Goal: Navigation & Orientation: Find specific page/section

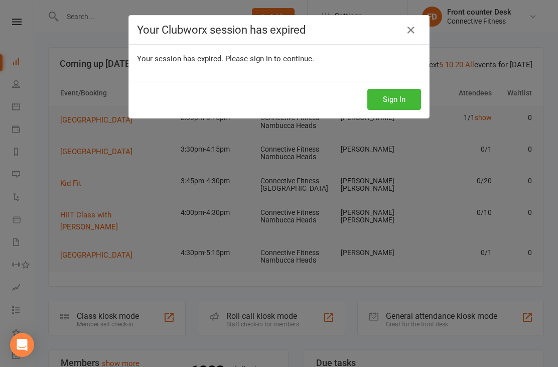
click at [405, 31] on icon at bounding box center [411, 30] width 12 height 12
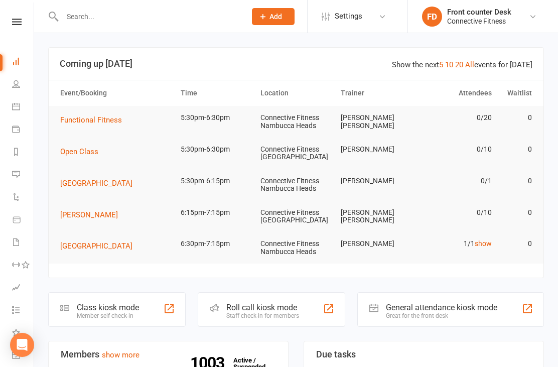
click at [489, 242] on link "show" at bounding box center [483, 244] width 17 height 8
click at [20, 82] on link "People" at bounding box center [23, 85] width 23 height 23
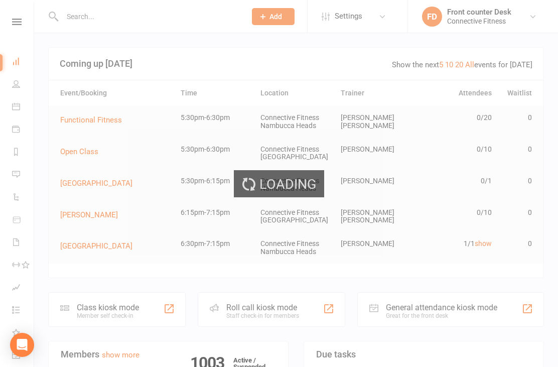
select select "100"
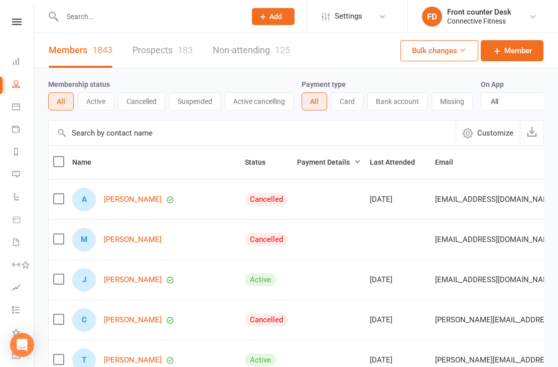
click at [19, 24] on icon at bounding box center [17, 22] width 10 height 7
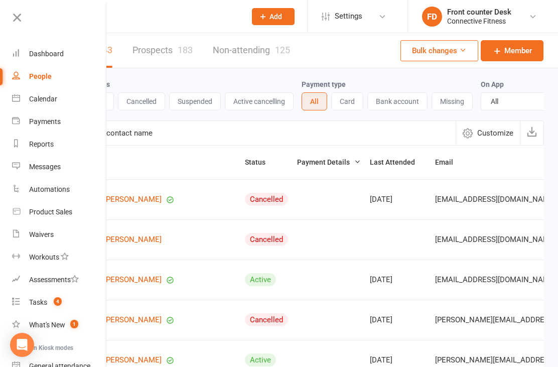
click at [55, 99] on div "Calendar" at bounding box center [43, 99] width 28 height 8
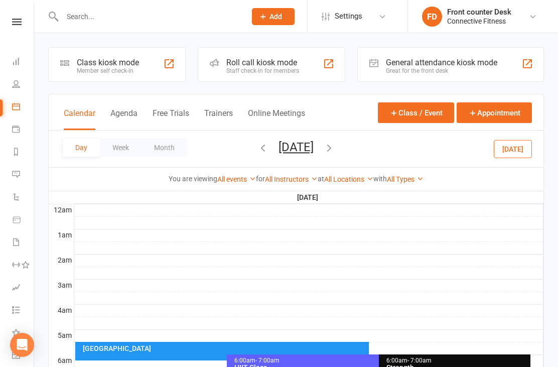
click at [114, 154] on button "Week" at bounding box center [121, 148] width 42 height 18
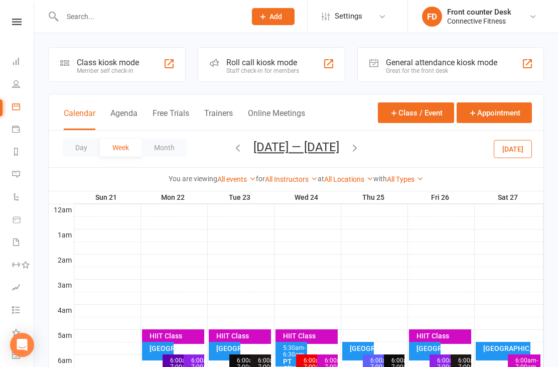
click at [233, 141] on button "button" at bounding box center [238, 149] width 11 height 18
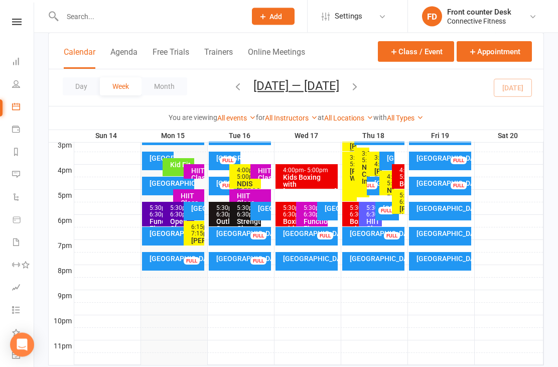
scroll to position [444, 0]
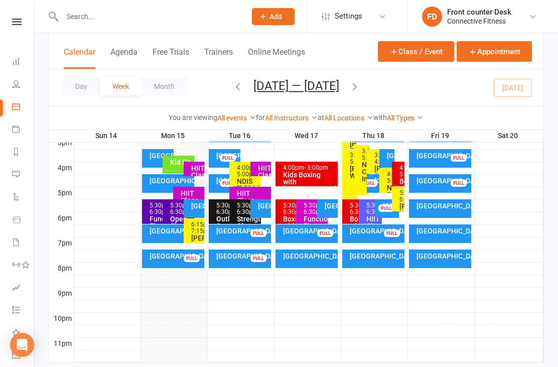
click at [356, 255] on div "[GEOGRAPHIC_DATA]" at bounding box center [377, 256] width 54 height 7
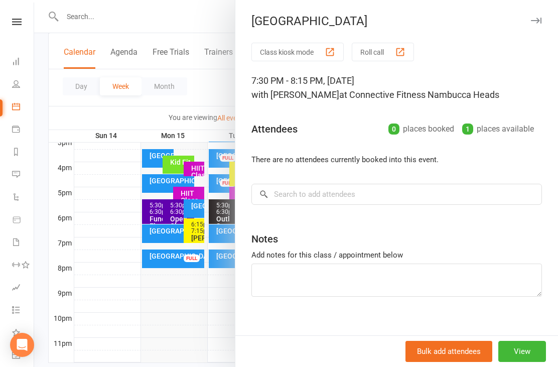
click at [185, 295] on div at bounding box center [296, 183] width 524 height 367
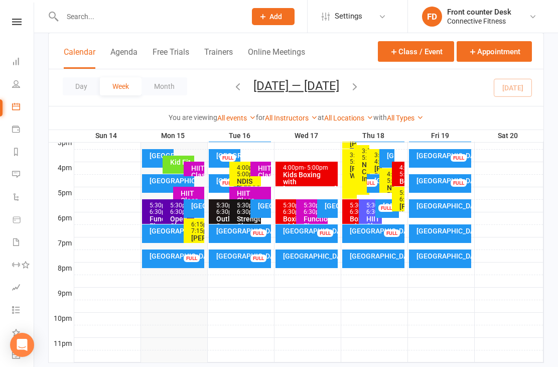
click at [178, 257] on div "[GEOGRAPHIC_DATA]" at bounding box center [176, 256] width 54 height 7
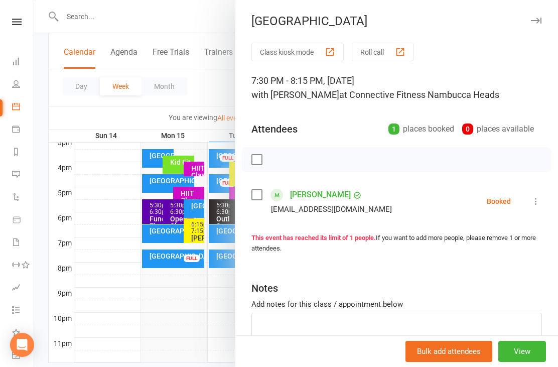
click at [169, 227] on div at bounding box center [296, 183] width 524 height 367
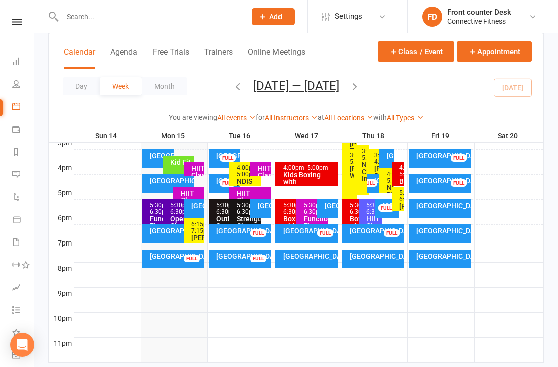
click at [170, 238] on div "Recovery Centre FULL" at bounding box center [173, 233] width 63 height 19
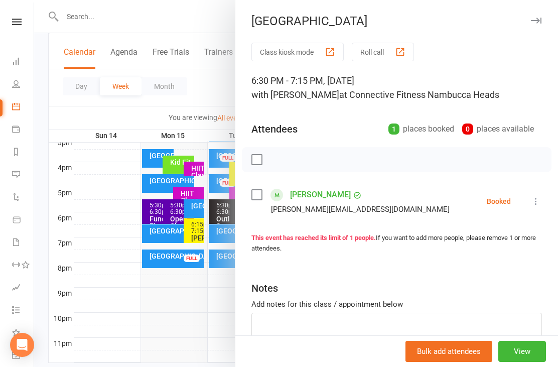
click at [184, 331] on div at bounding box center [296, 183] width 524 height 367
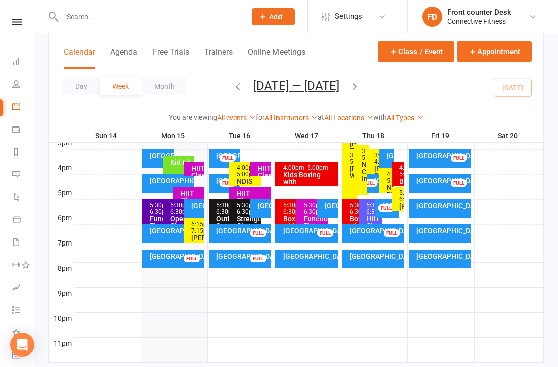
click at [19, 58] on icon at bounding box center [16, 61] width 8 height 8
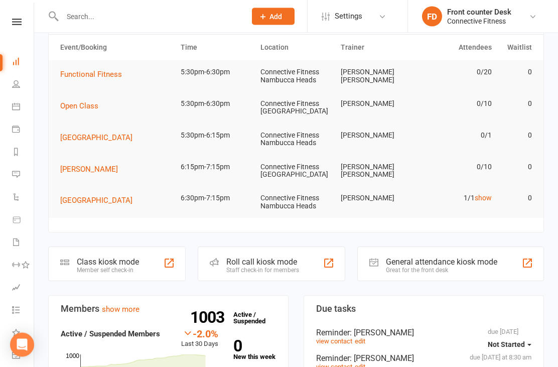
scroll to position [46, 0]
click at [351, 72] on td "[PERSON_NAME] [PERSON_NAME]" at bounding box center [376, 76] width 80 height 32
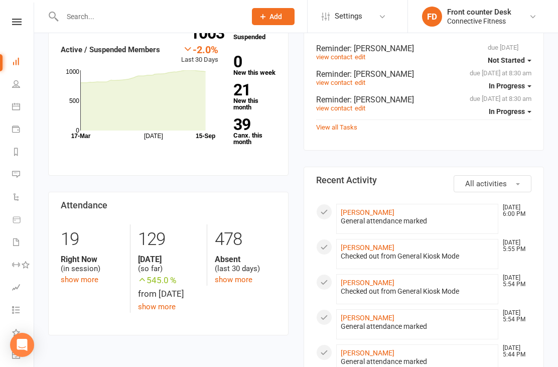
scroll to position [0, 0]
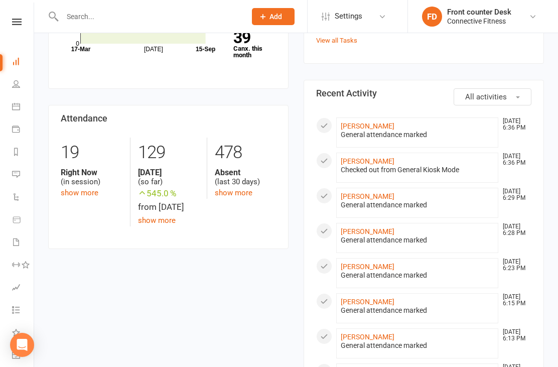
scroll to position [352, 0]
